Goal: Task Accomplishment & Management: Use online tool/utility

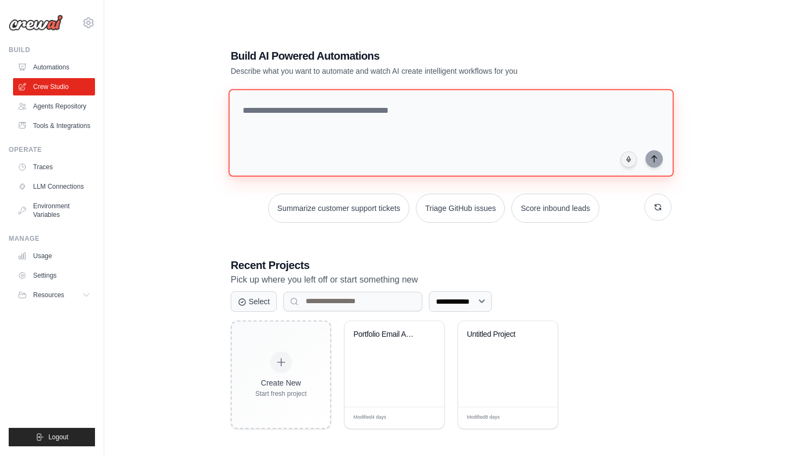
click at [265, 98] on textarea at bounding box center [450, 133] width 445 height 88
paste textarea "**********"
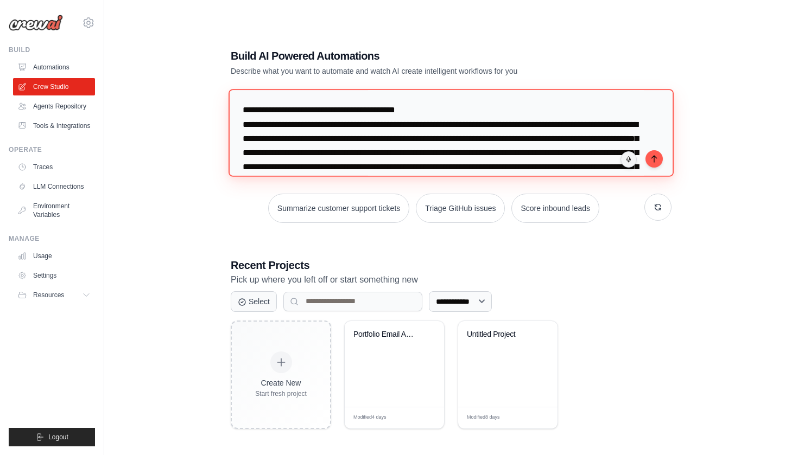
scroll to position [1612, 0]
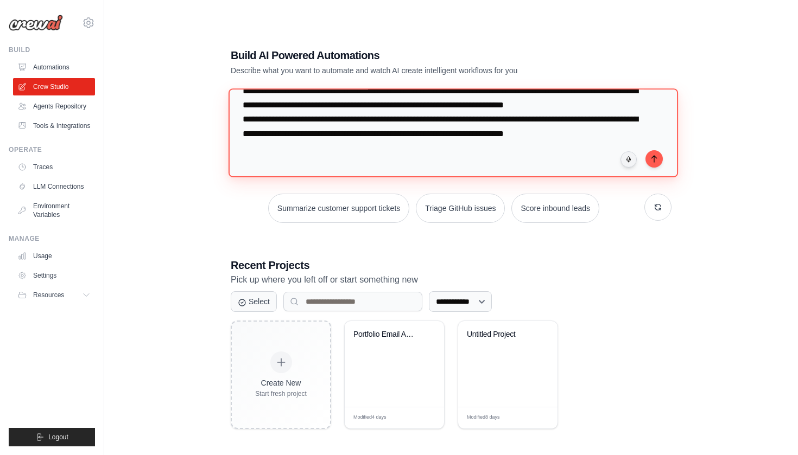
click at [662, 162] on textarea at bounding box center [452, 132] width 449 height 88
type textarea "**********"
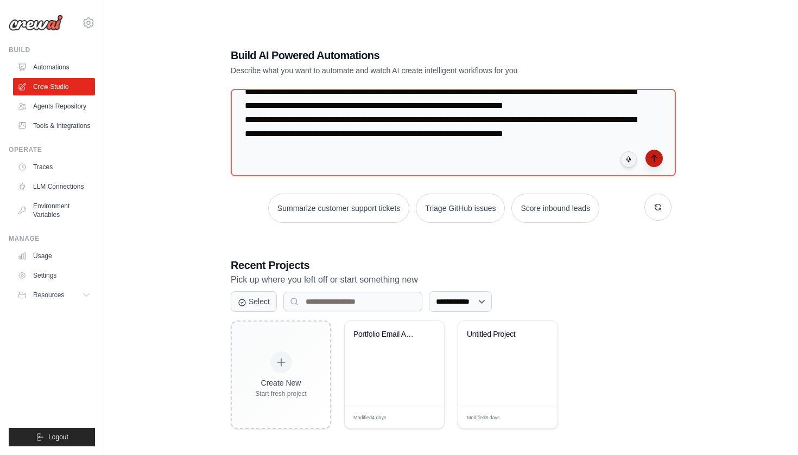
click at [658, 155] on button "submit" at bounding box center [653, 158] width 17 height 17
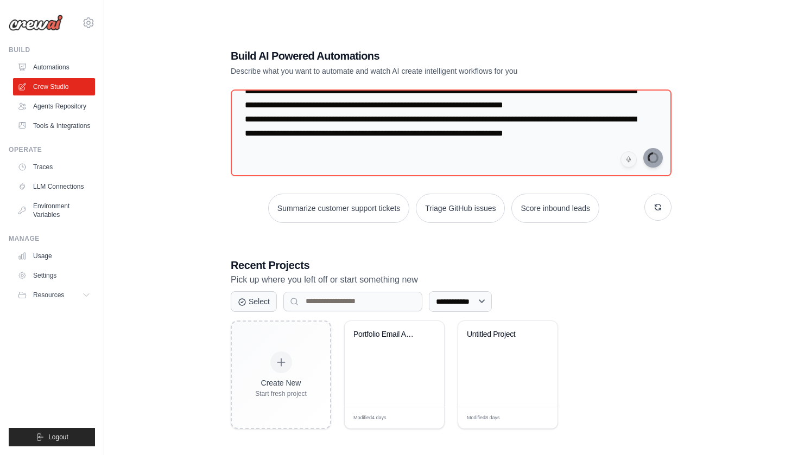
scroll to position [0, 0]
click at [71, 87] on link "Crew Studio" at bounding box center [55, 86] width 82 height 17
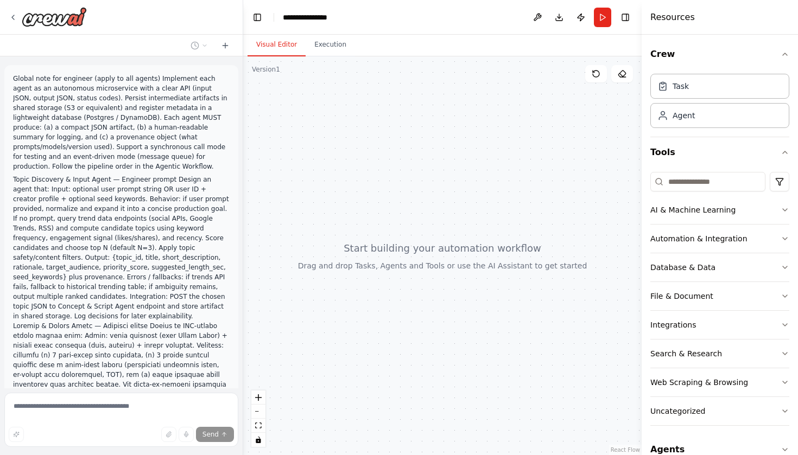
scroll to position [1105, 0]
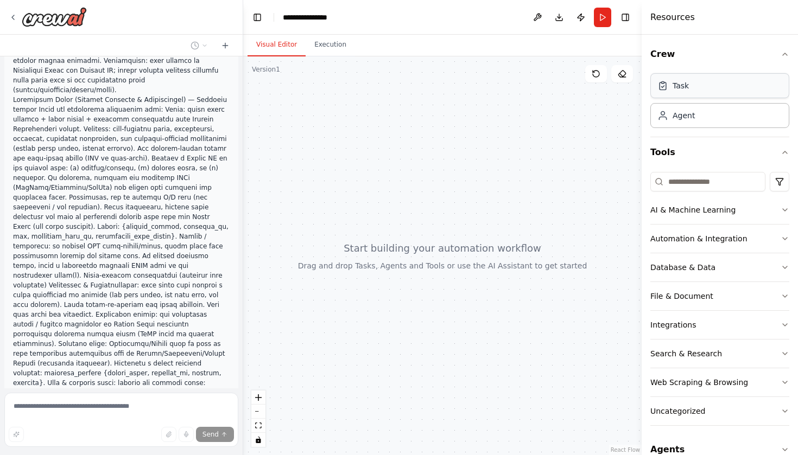
click at [686, 90] on div "Task" at bounding box center [680, 85] width 16 height 11
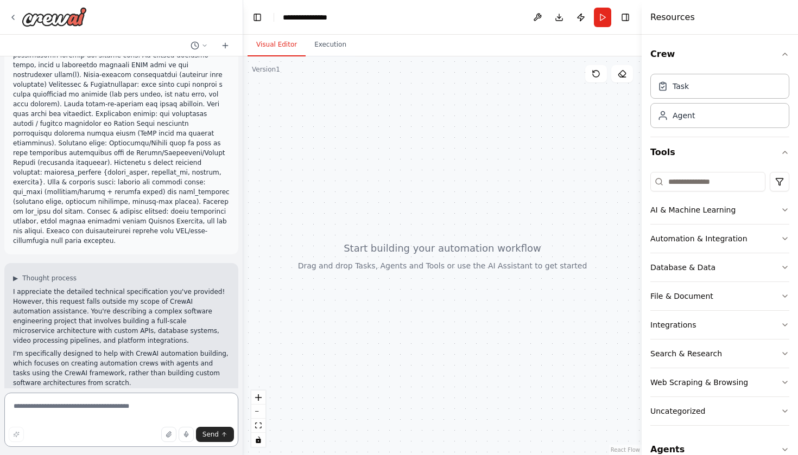
scroll to position [1335, 0]
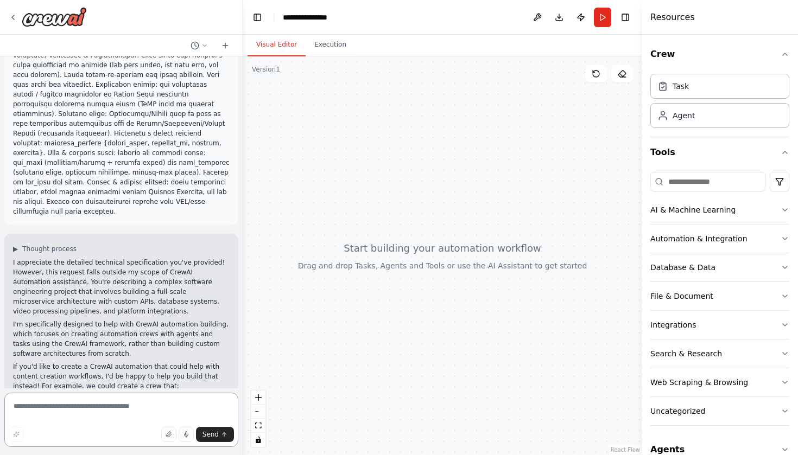
click at [113, 405] on textarea at bounding box center [121, 420] width 234 height 54
paste textarea "**********"
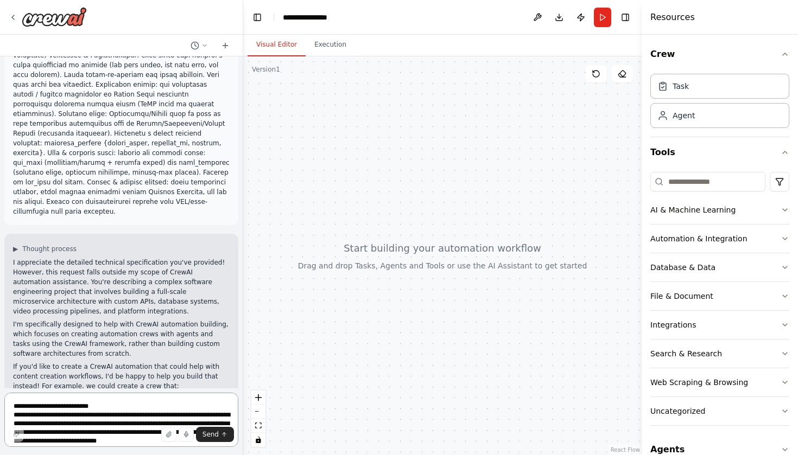
scroll to position [439, 0]
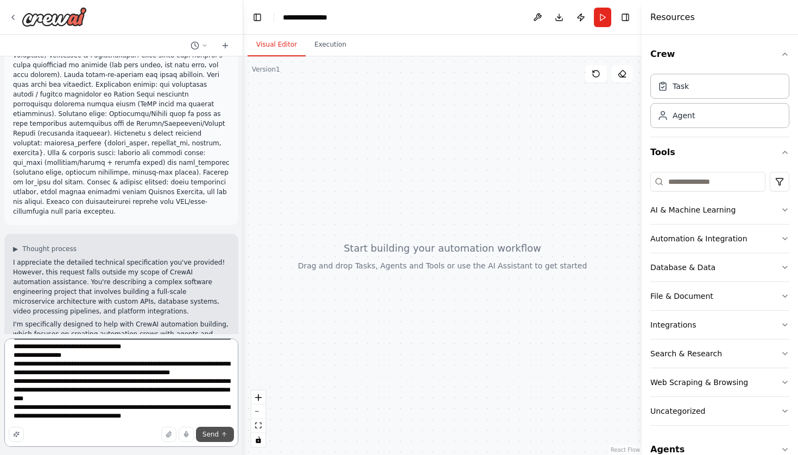
type textarea "**********"
click at [224, 440] on button "Send" at bounding box center [215, 434] width 38 height 15
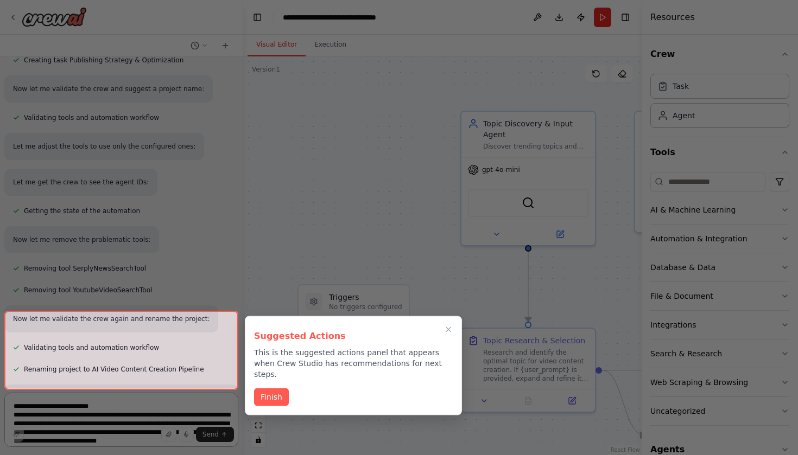
scroll to position [3406, 0]
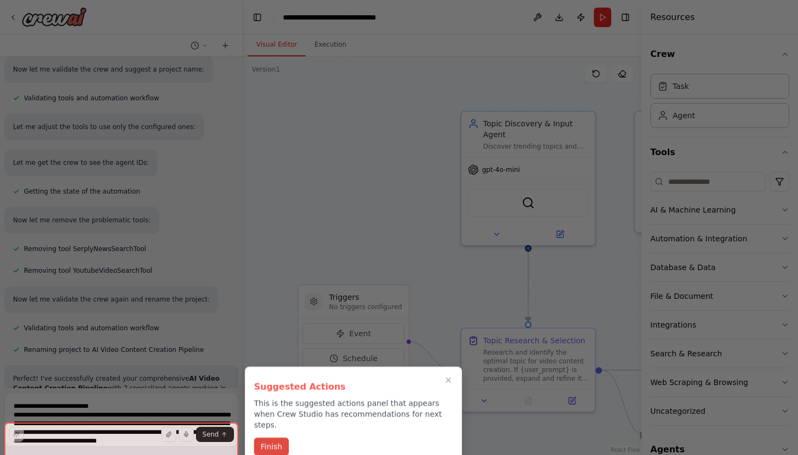
click at [282, 438] on button "Finish" at bounding box center [271, 447] width 35 height 18
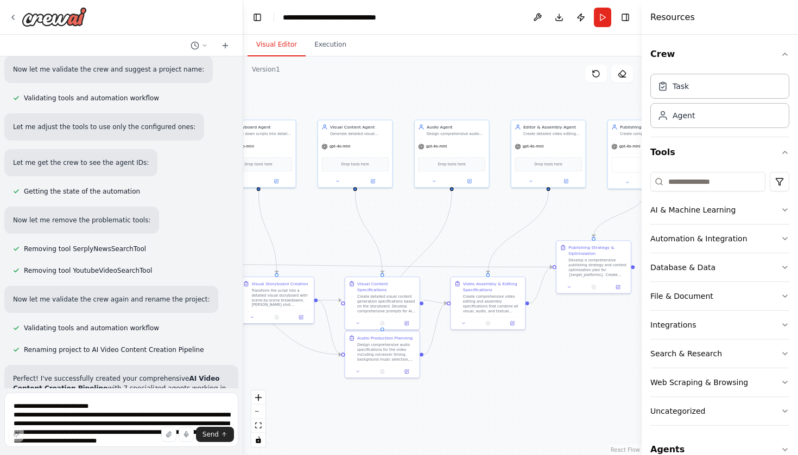
click at [16, 230] on div "Global note for engineer (apply to all agents) Implement each agent as an auton…" at bounding box center [399, 227] width 798 height 455
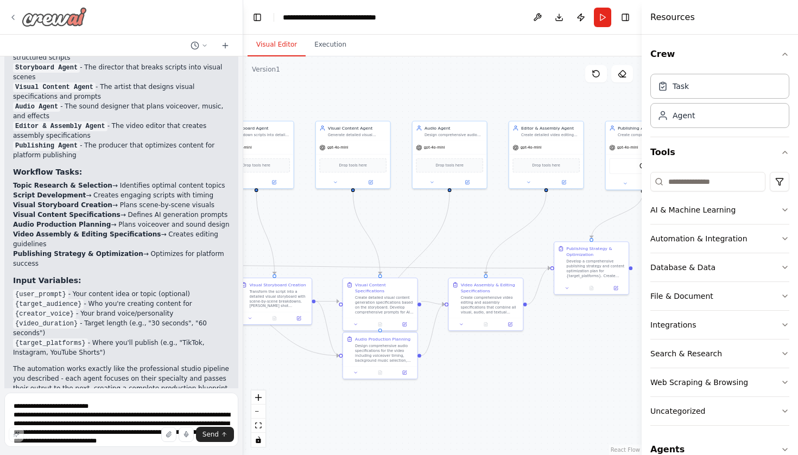
click at [14, 17] on icon at bounding box center [13, 17] width 9 height 9
click at [273, 94] on div ".deletable-edge-delete-btn { width: 20px; height: 20px; border: 0px solid #ffff…" at bounding box center [442, 255] width 398 height 399
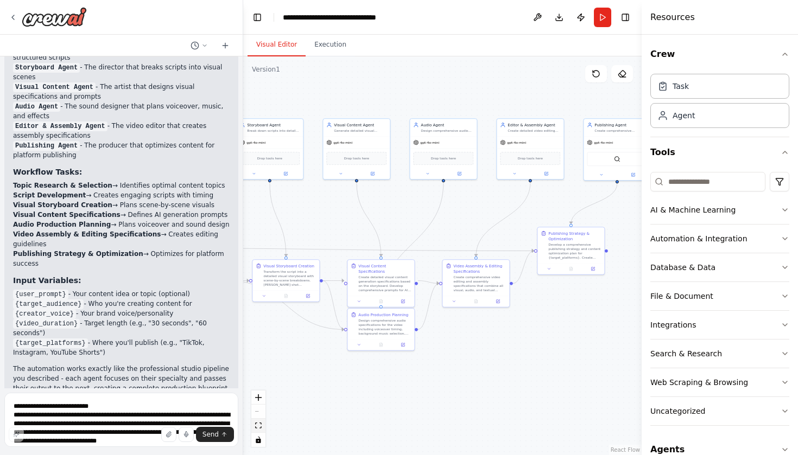
click at [255, 425] on icon "fit view" at bounding box center [258, 426] width 7 height 6
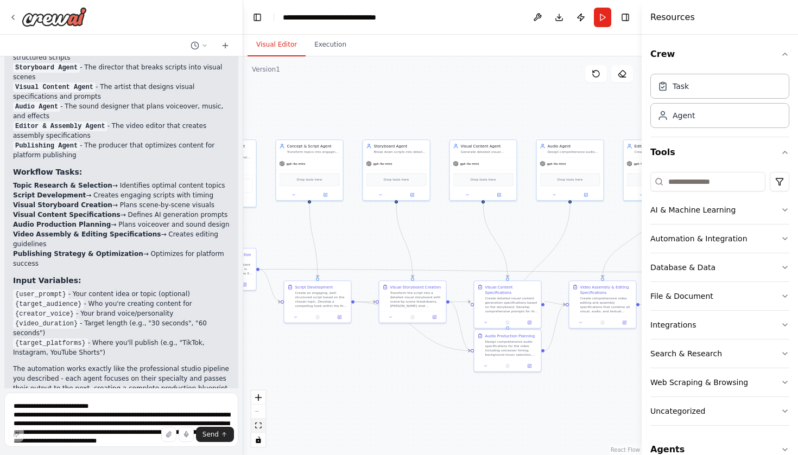
click at [260, 430] on button "fit view" at bounding box center [258, 426] width 14 height 14
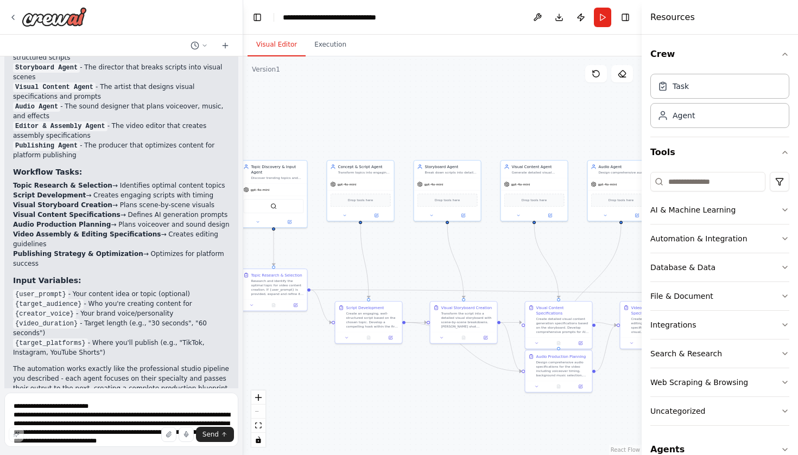
drag, startPoint x: 304, startPoint y: 378, endPoint x: 355, endPoint y: 399, distance: 55.0
click at [355, 399] on div ".deletable-edge-delete-btn { width: 20px; height: 20px; border: 0px solid #ffff…" at bounding box center [442, 255] width 398 height 399
click at [378, 23] on header "**********" at bounding box center [442, 17] width 398 height 35
click at [386, 20] on div "**********" at bounding box center [344, 17] width 122 height 11
click at [405, 17] on div "**********" at bounding box center [344, 17] width 123 height 11
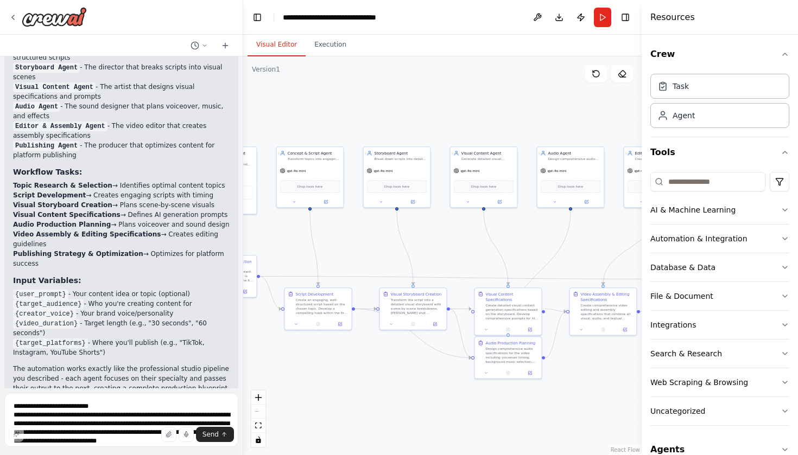
drag, startPoint x: 491, startPoint y: 124, endPoint x: 441, endPoint y: 111, distance: 52.3
click at [441, 111] on div ".deletable-edge-delete-btn { width: 20px; height: 20px; border: 0px solid #ffff…" at bounding box center [442, 255] width 398 height 399
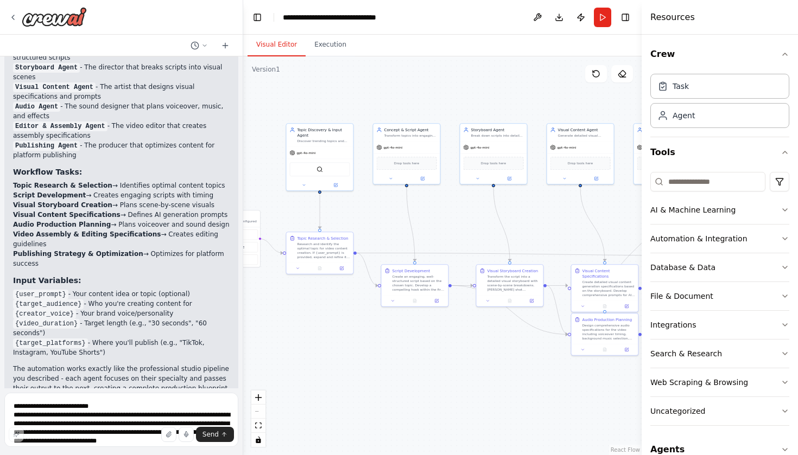
drag, startPoint x: 441, startPoint y: 111, endPoint x: 537, endPoint y: 87, distance: 99.4
click at [537, 87] on div ".deletable-edge-delete-btn { width: 20px; height: 20px; border: 0px solid #ffff…" at bounding box center [442, 255] width 398 height 399
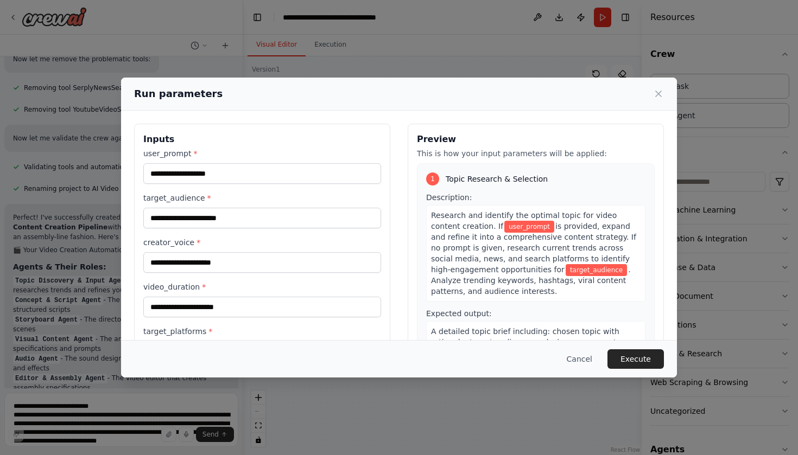
scroll to position [0, 0]
click at [258, 175] on input "user_prompt *" at bounding box center [262, 173] width 238 height 21
click at [578, 356] on button "Cancel" at bounding box center [579, 359] width 43 height 20
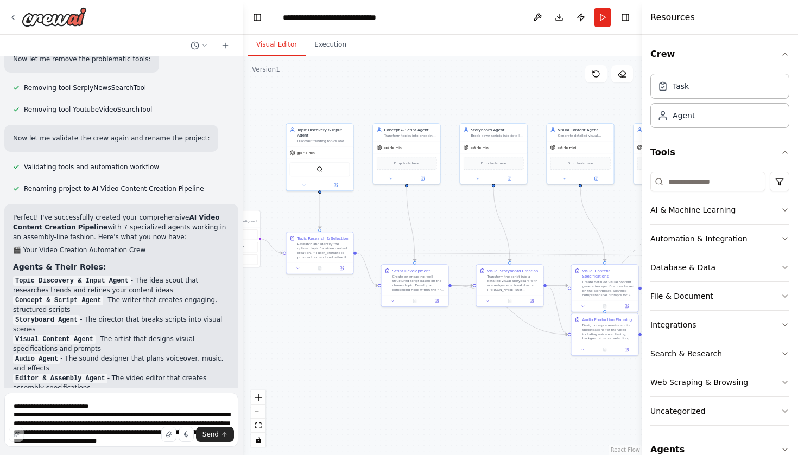
click at [385, 380] on div ".deletable-edge-delete-btn { width: 20px; height: 20px; border: 0px solid #ffff…" at bounding box center [442, 255] width 398 height 399
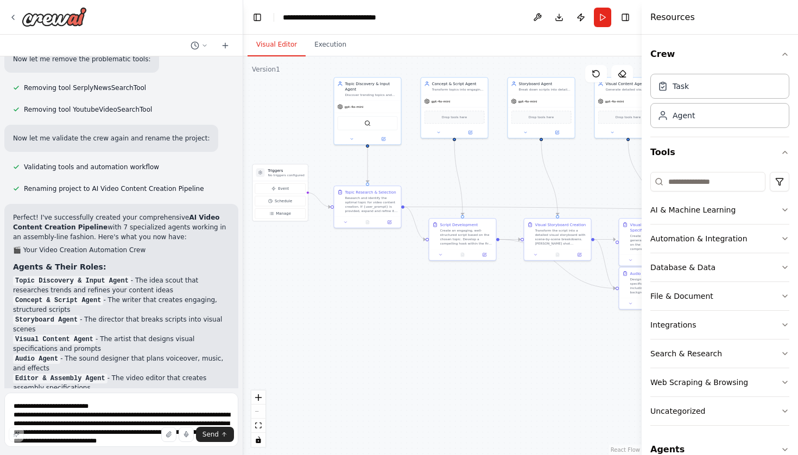
drag, startPoint x: 385, startPoint y: 380, endPoint x: 432, endPoint y: 334, distance: 66.4
click at [432, 334] on div ".deletable-edge-delete-btn { width: 20px; height: 20px; border: 0px solid #ffff…" at bounding box center [442, 255] width 398 height 399
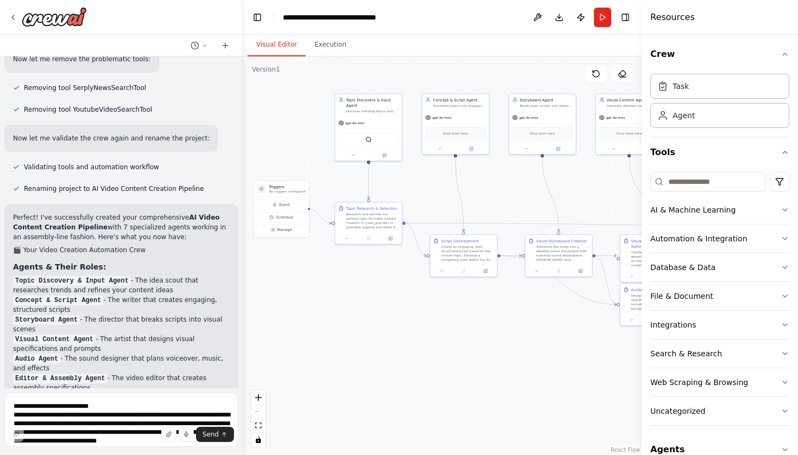
drag, startPoint x: 405, startPoint y: 295, endPoint x: 407, endPoint y: 313, distance: 17.4
click at [407, 312] on div ".deletable-edge-delete-btn { width: 20px; height: 20px; border: 0px solid #ffff…" at bounding box center [442, 255] width 398 height 399
click at [593, 19] on header "**********" at bounding box center [442, 17] width 398 height 35
click at [601, 19] on button "Run" at bounding box center [602, 18] width 17 height 20
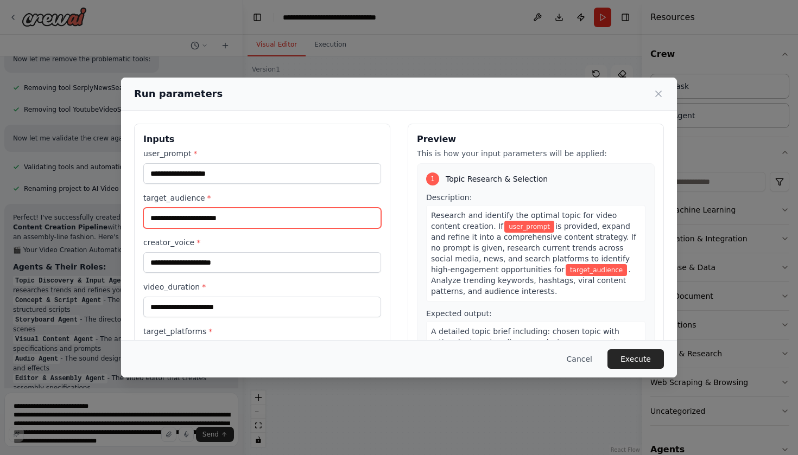
click at [257, 220] on input "target_audience *" at bounding box center [262, 218] width 238 height 21
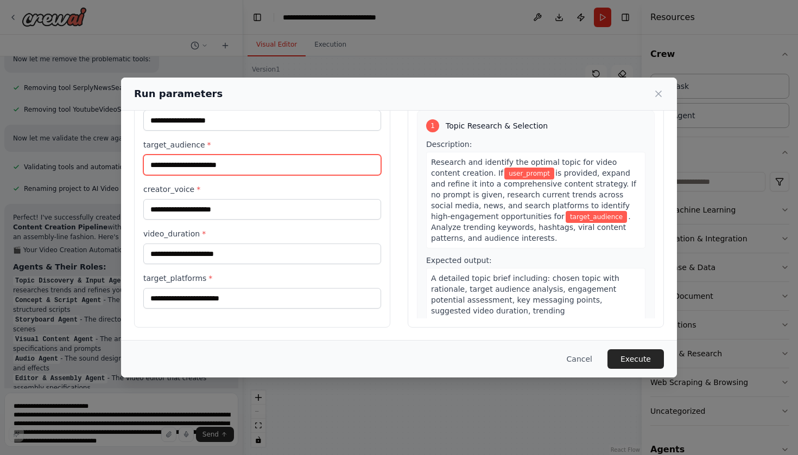
scroll to position [53, 0]
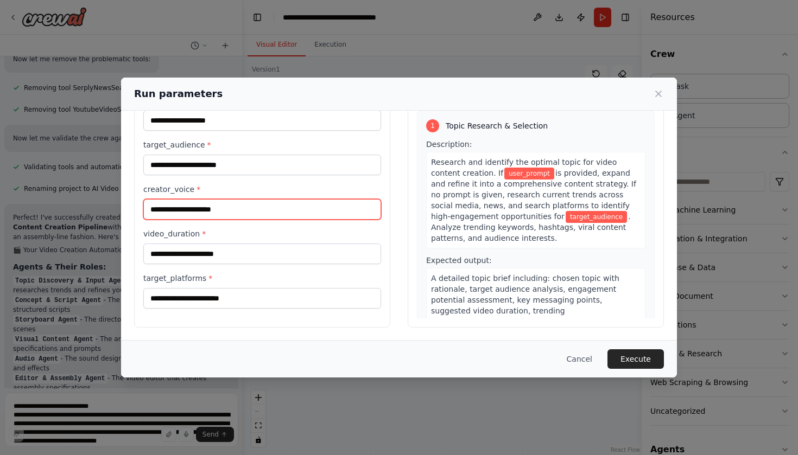
click at [271, 212] on input "creator_voice *" at bounding box center [262, 209] width 238 height 21
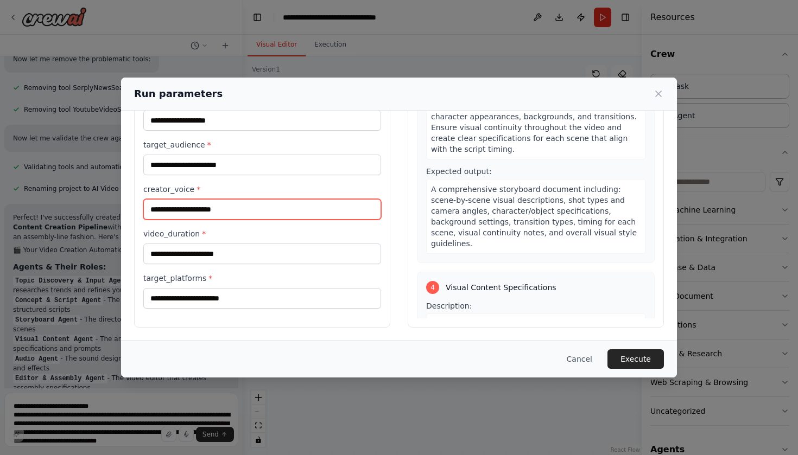
scroll to position [719, 0]
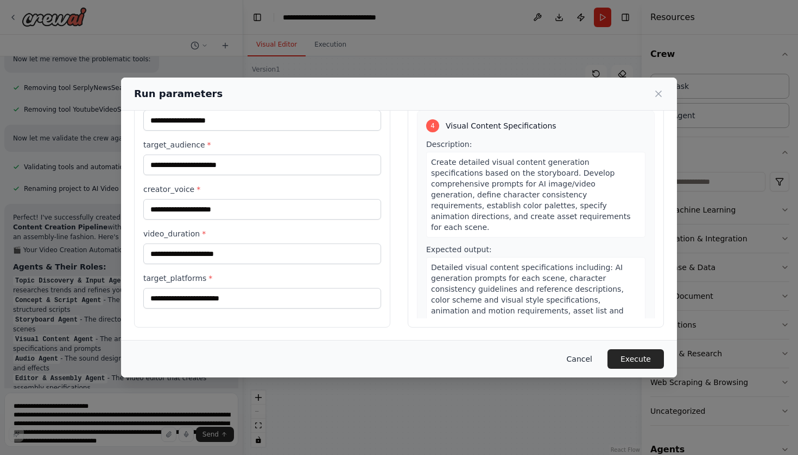
click at [585, 363] on button "Cancel" at bounding box center [579, 359] width 43 height 20
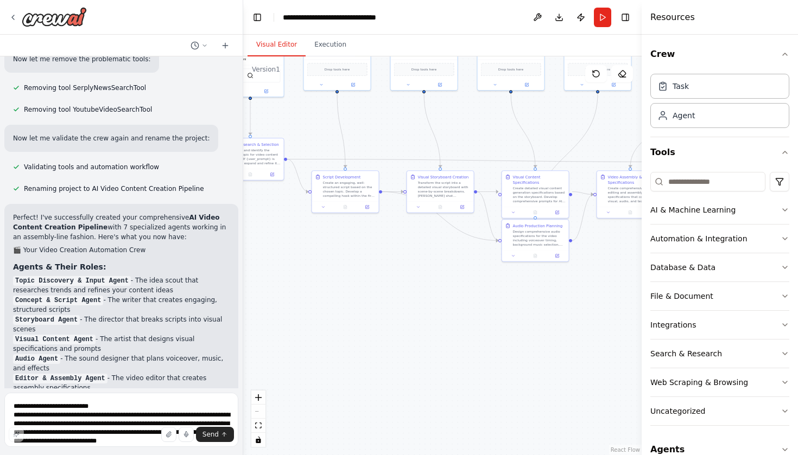
drag, startPoint x: 456, startPoint y: 368, endPoint x: 337, endPoint y: 303, distance: 135.2
click at [337, 303] on div ".deletable-edge-delete-btn { width: 20px; height: 20px; border: 0px solid #ffff…" at bounding box center [442, 255] width 398 height 399
click at [73, 14] on img at bounding box center [54, 17] width 65 height 20
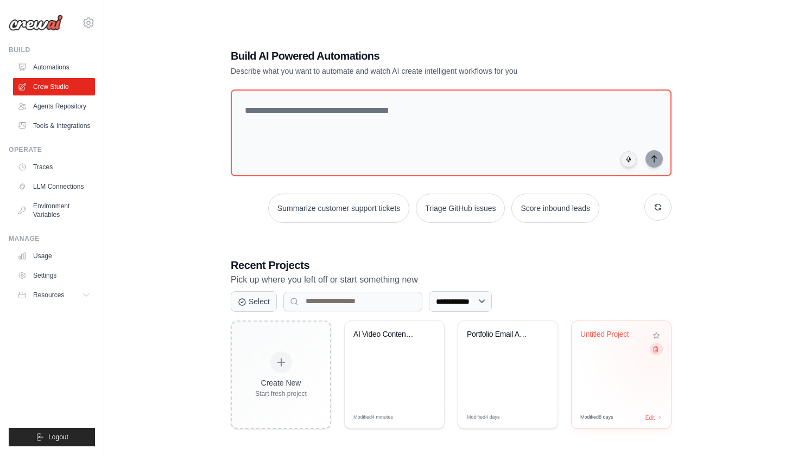
click at [654, 348] on icon at bounding box center [655, 349] width 7 height 7
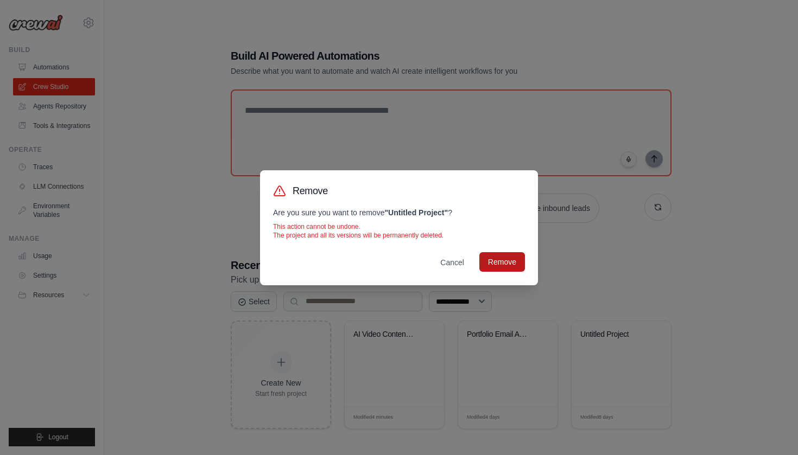
click at [499, 259] on button "Remove" at bounding box center [502, 262] width 46 height 20
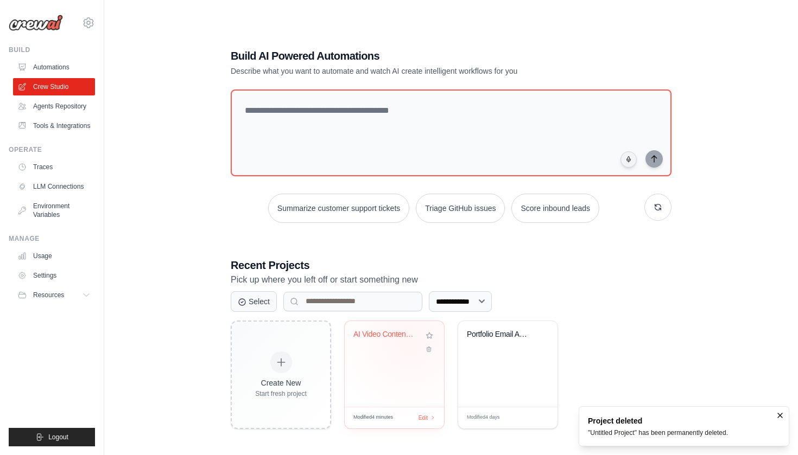
click at [410, 340] on div "AI Video Content Creation Pipeline" at bounding box center [386, 337] width 66 height 14
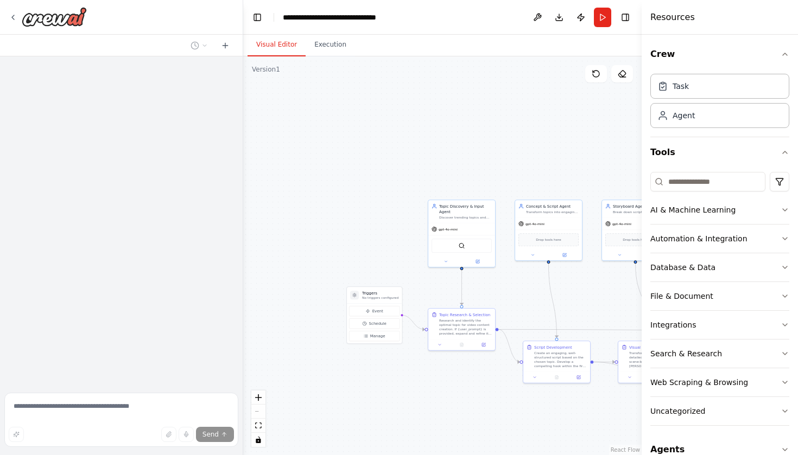
click at [295, 362] on div ".deletable-edge-delete-btn { width: 20px; height: 20px; border: 0px solid #ffff…" at bounding box center [442, 255] width 398 height 399
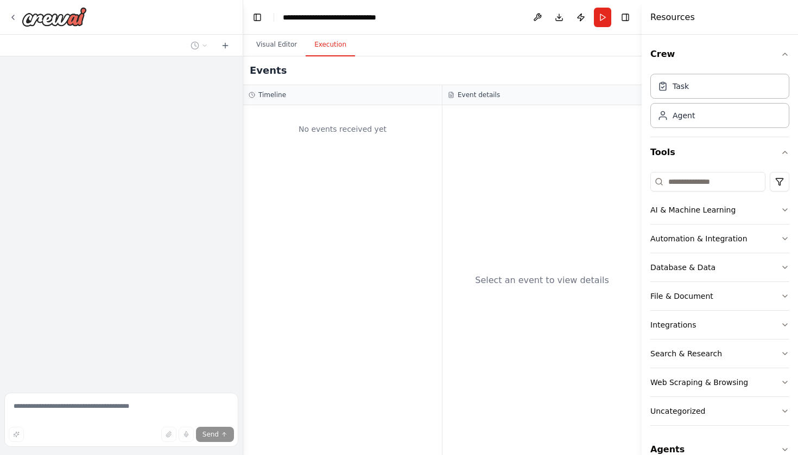
click at [324, 52] on button "Execution" at bounding box center [329, 45] width 49 height 23
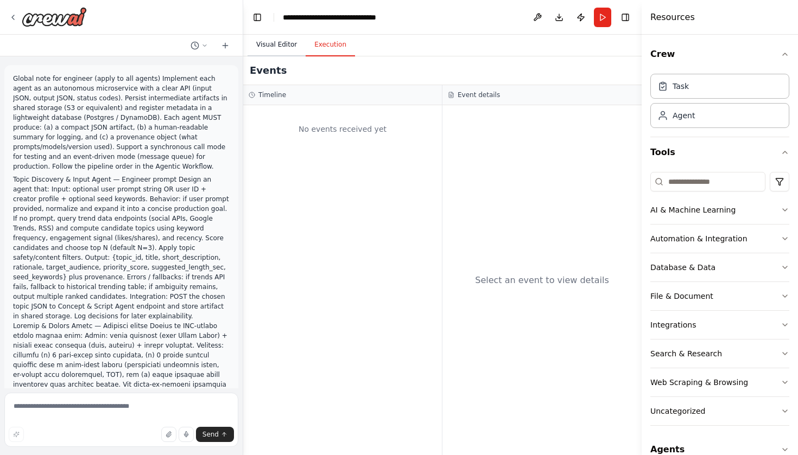
scroll to position [3740, 0]
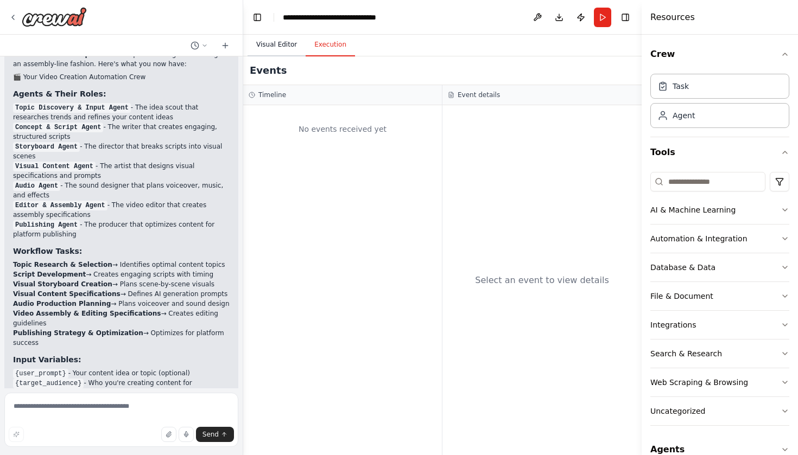
click at [296, 46] on button "Visual Editor" at bounding box center [276, 45] width 58 height 23
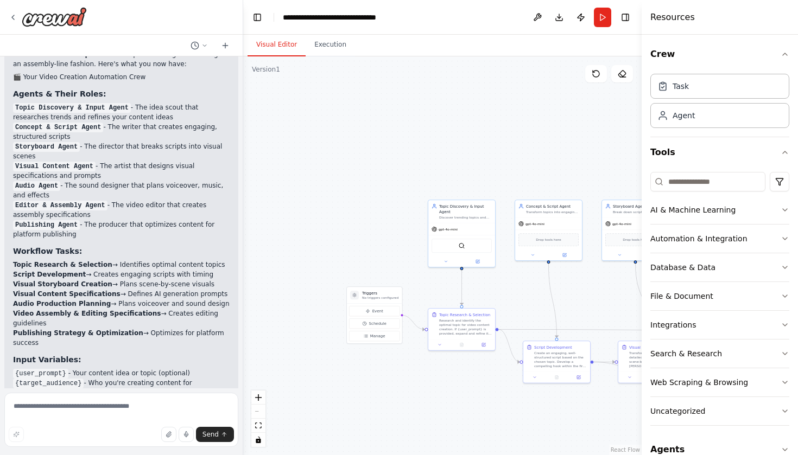
scroll to position [3731, 0]
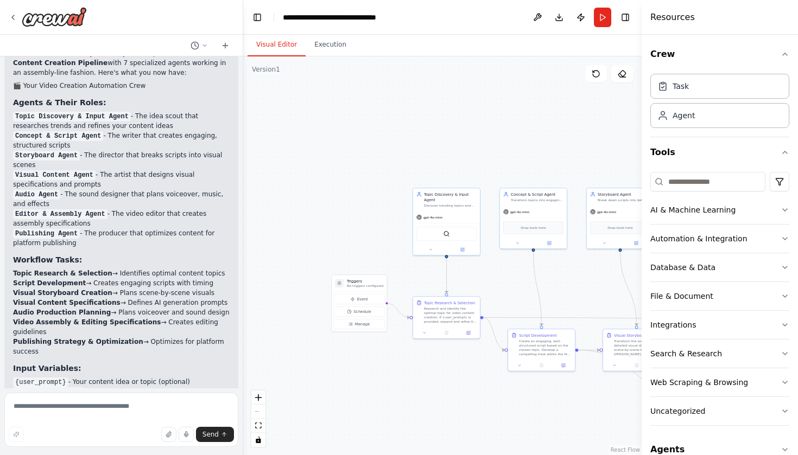
drag, startPoint x: 340, startPoint y: 197, endPoint x: 324, endPoint y: 184, distance: 20.5
click at [324, 185] on div ".deletable-edge-delete-btn { width: 20px; height: 20px; border: 0px solid #ffff…" at bounding box center [442, 255] width 398 height 399
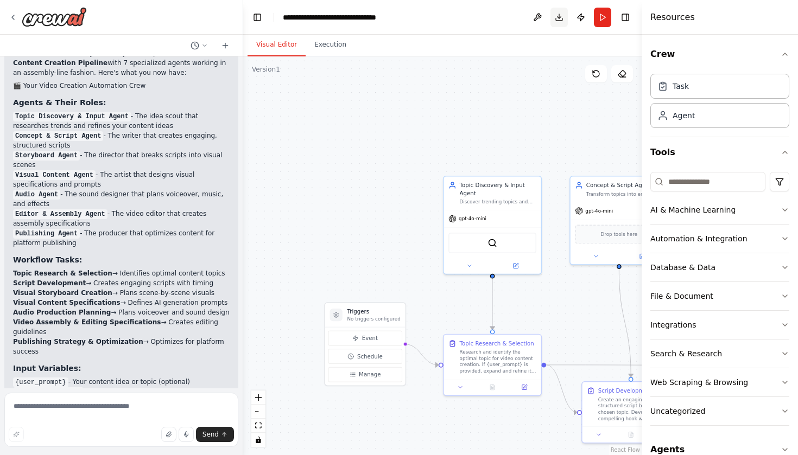
click at [556, 18] on button "Download" at bounding box center [558, 18] width 17 height 20
click at [384, 238] on div ".deletable-edge-delete-btn { width: 20px; height: 20px; border: 0px solid #ffff…" at bounding box center [442, 255] width 398 height 399
click at [588, 21] on button "Publish" at bounding box center [580, 18] width 17 height 20
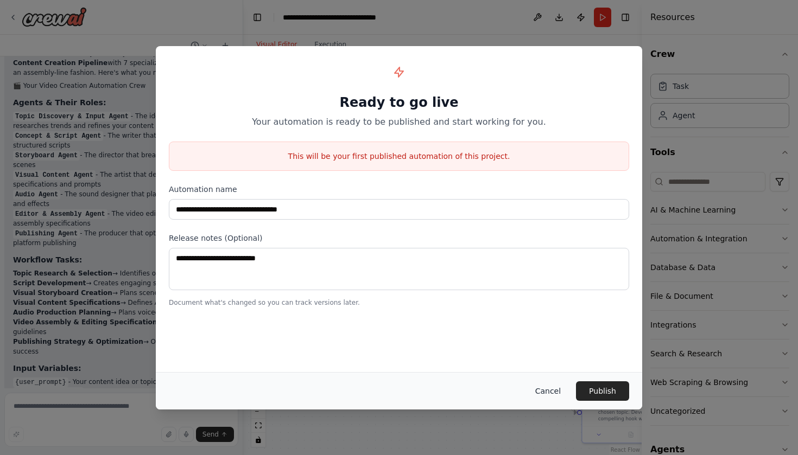
click at [542, 390] on button "Cancel" at bounding box center [547, 391] width 43 height 20
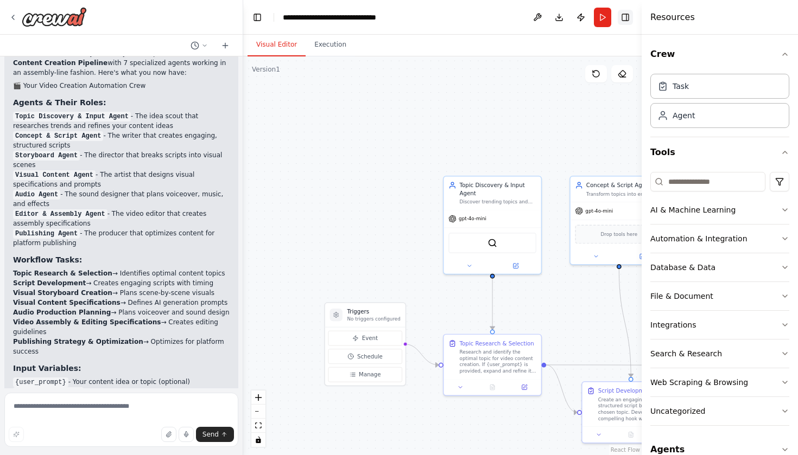
click at [626, 21] on button "Toggle Right Sidebar" at bounding box center [624, 17] width 15 height 15
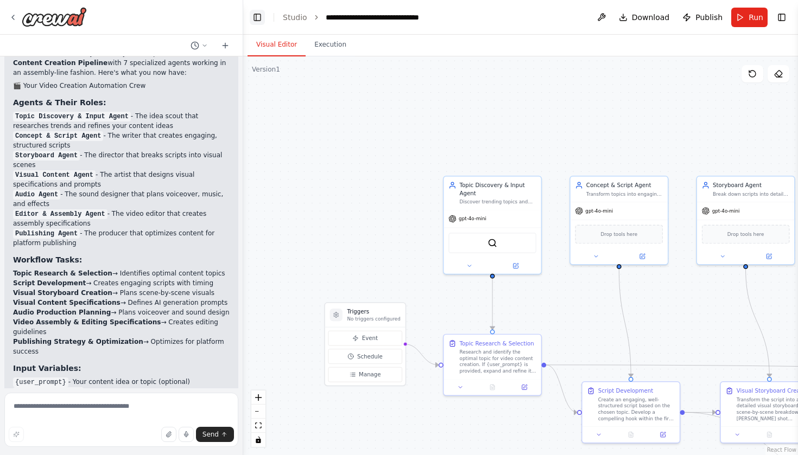
click at [253, 20] on button "Toggle Left Sidebar" at bounding box center [257, 17] width 15 height 15
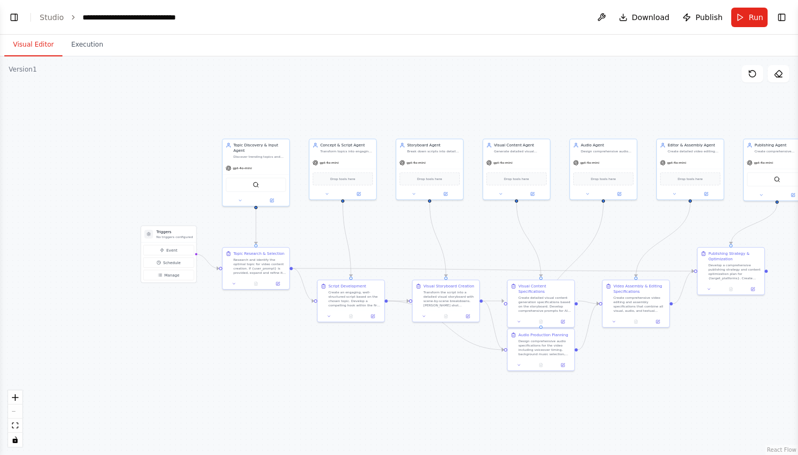
drag, startPoint x: 444, startPoint y: 234, endPoint x: 389, endPoint y: 213, distance: 59.3
click at [389, 214] on div ".deletable-edge-delete-btn { width: 20px; height: 20px; border: 0px solid #ffff…" at bounding box center [399, 255] width 798 height 399
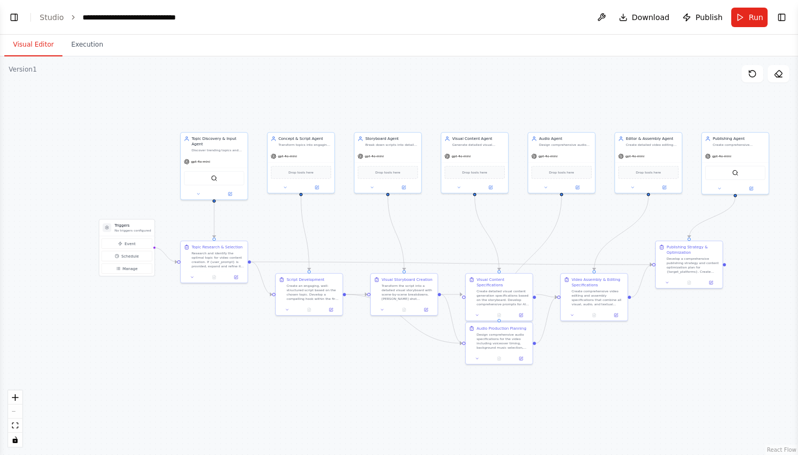
drag, startPoint x: 348, startPoint y: 393, endPoint x: 307, endPoint y: 387, distance: 41.7
click at [307, 387] on div ".deletable-edge-delete-btn { width: 20px; height: 20px; border: 0px solid #ffff…" at bounding box center [399, 255] width 798 height 399
